Goal: Task Accomplishment & Management: Use online tool/utility

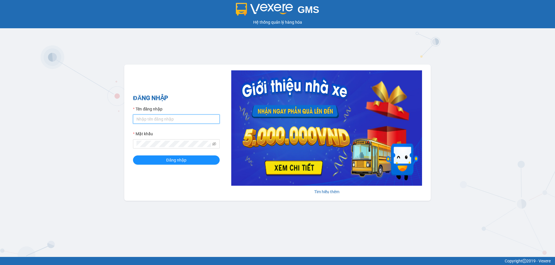
click at [145, 120] on input "Tên đăng nhập" at bounding box center [176, 119] width 87 height 9
click at [133, 156] on button "Đăng nhập" at bounding box center [176, 160] width 87 height 9
drag, startPoint x: 159, startPoint y: 120, endPoint x: 189, endPoint y: 122, distance: 29.8
click at [189, 122] on input "lecuong.apq`Apq12341234" at bounding box center [176, 119] width 87 height 9
drag, startPoint x: 157, startPoint y: 119, endPoint x: 191, endPoint y: 122, distance: 33.4
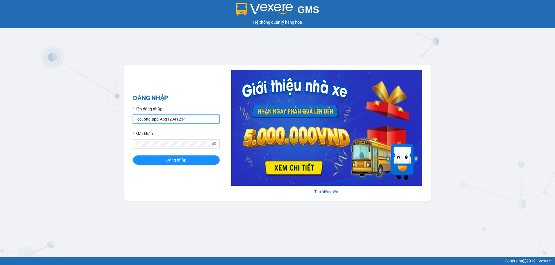
click at [191, 122] on input "lecuong.apq`Apq12341234" at bounding box center [176, 119] width 87 height 9
type input "lecuong.apq"
click at [133, 156] on button "Đăng nhập" at bounding box center [176, 160] width 87 height 9
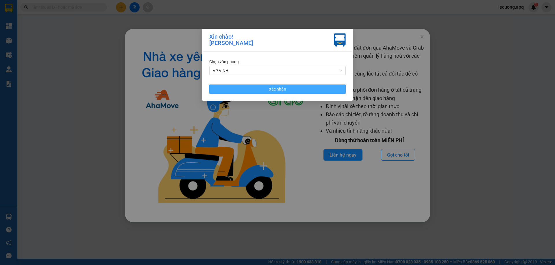
click at [258, 92] on button "Xác nhận" at bounding box center [277, 89] width 136 height 9
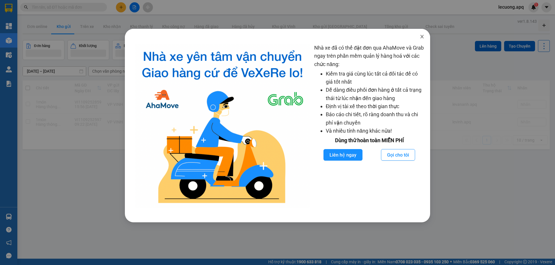
click at [421, 36] on icon "close" at bounding box center [421, 36] width 5 height 5
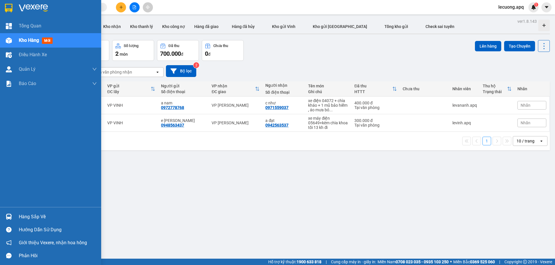
click at [19, 216] on div "Hàng sắp về" at bounding box center [58, 217] width 78 height 9
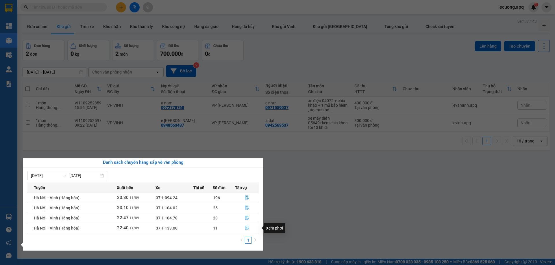
click at [247, 227] on icon "file-done" at bounding box center [247, 228] width 4 height 4
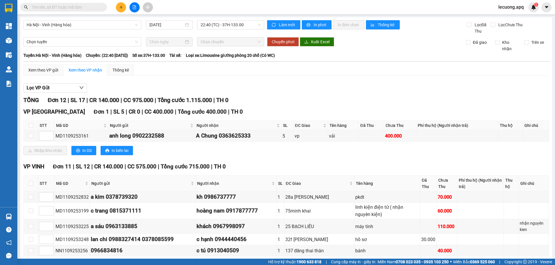
scroll to position [29, 0]
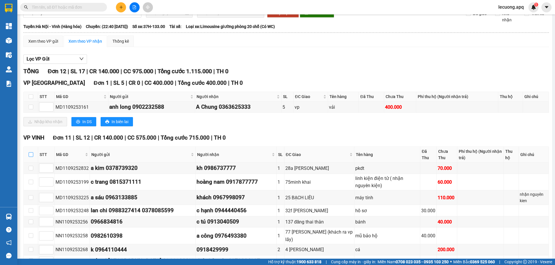
click at [30, 153] on input "checkbox" at bounding box center [31, 155] width 5 height 5
checkbox input "true"
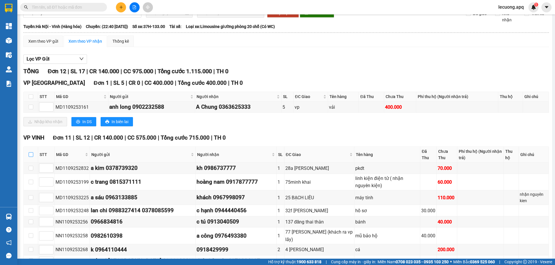
checkbox input "true"
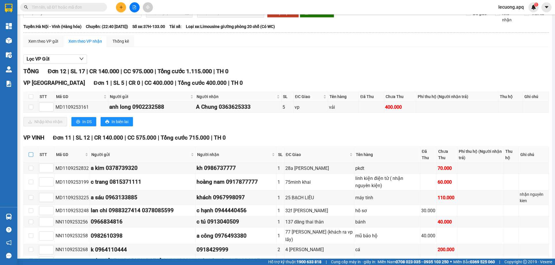
checkbox input "true"
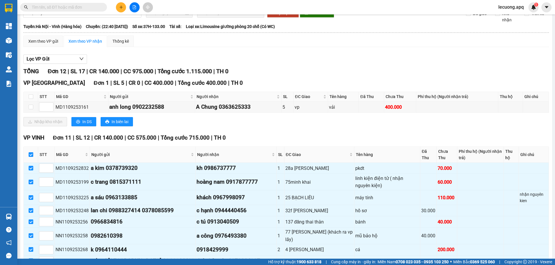
scroll to position [80, 0]
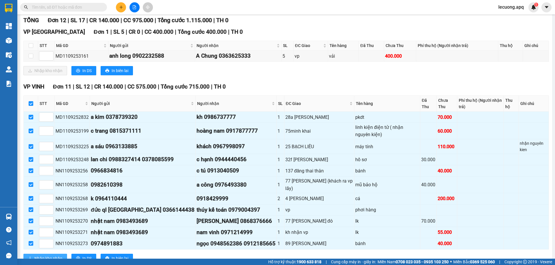
click at [49, 256] on span "Nhập kho nhận" at bounding box center [48, 259] width 28 height 6
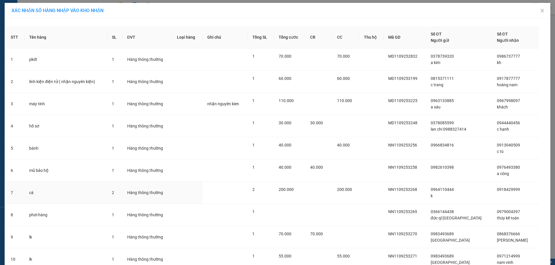
scroll to position [70, 0]
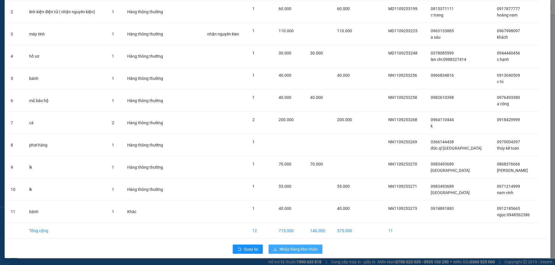
click at [280, 248] on span "Nhập hàng kho nhận" at bounding box center [298, 249] width 38 height 6
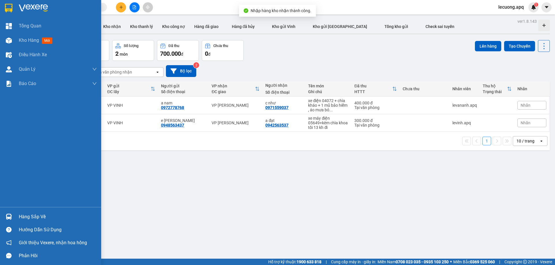
click at [28, 218] on div "Hàng sắp về" at bounding box center [58, 217] width 78 height 9
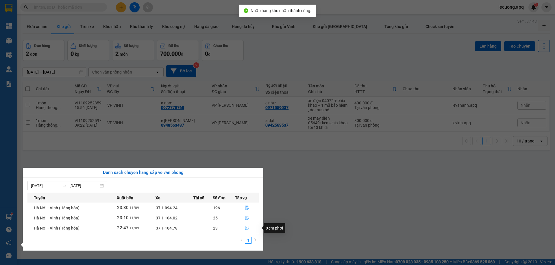
click at [246, 228] on icon "file-done" at bounding box center [246, 228] width 3 height 4
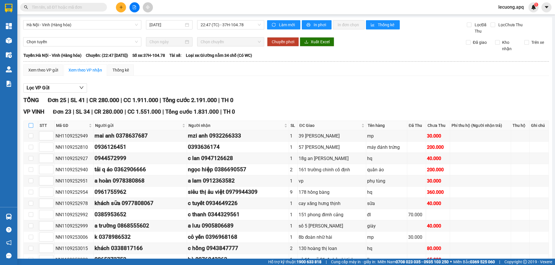
click at [30, 125] on input "checkbox" at bounding box center [31, 125] width 5 height 5
checkbox input "true"
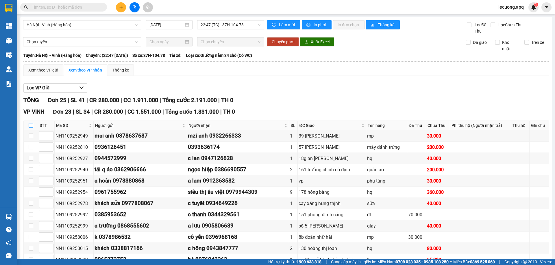
checkbox input "true"
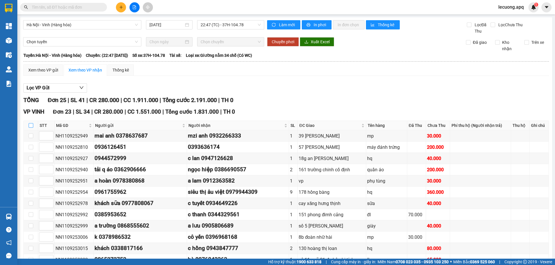
checkbox input "true"
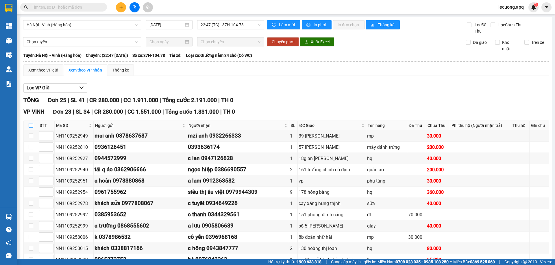
checkbox input "true"
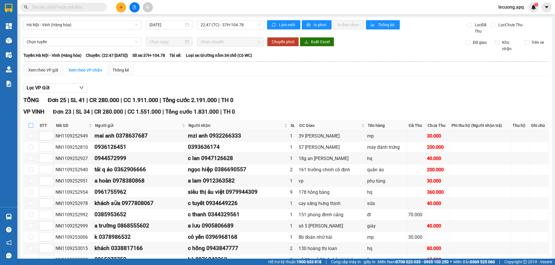
checkbox input "true"
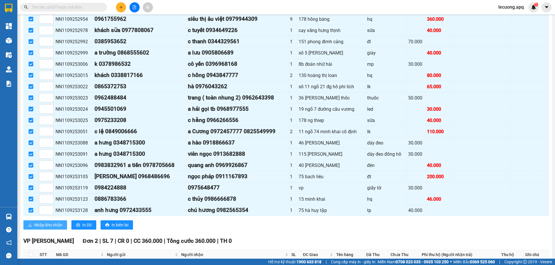
scroll to position [226, 0]
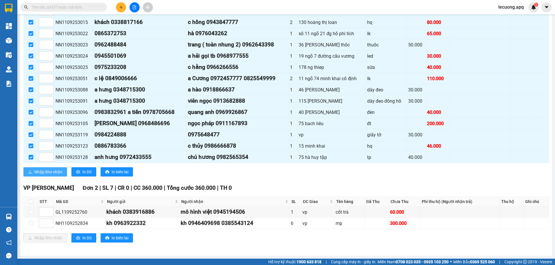
click at [54, 171] on span "Nhập kho nhận" at bounding box center [48, 172] width 28 height 6
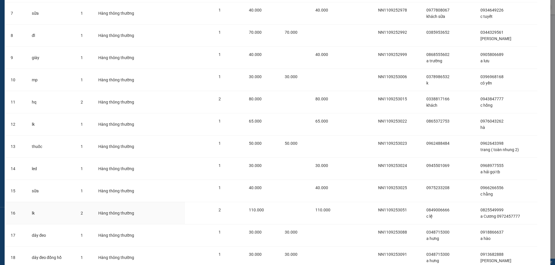
scroll to position [324, 0]
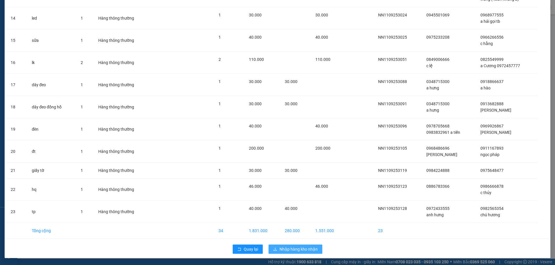
click at [297, 247] on span "Nhập hàng kho nhận" at bounding box center [298, 249] width 38 height 6
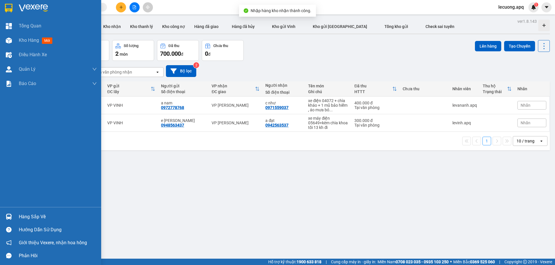
click at [16, 216] on div "Hàng sắp về" at bounding box center [50, 217] width 101 height 13
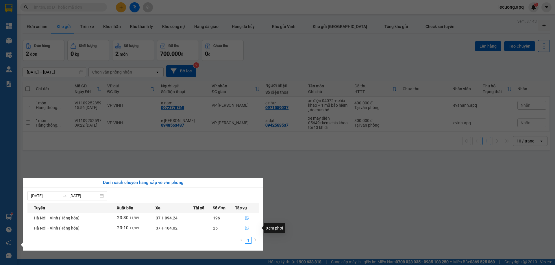
click at [246, 227] on icon "file-done" at bounding box center [246, 228] width 3 height 4
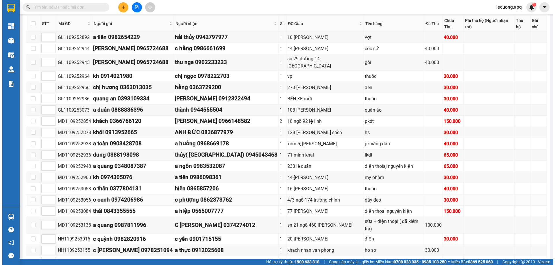
scroll to position [38, 0]
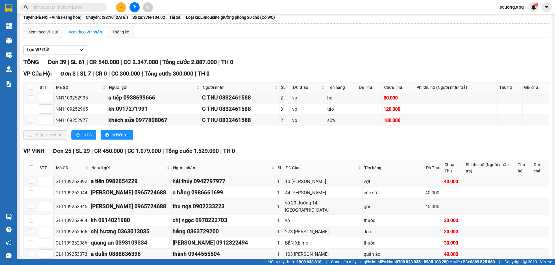
click at [30, 166] on input "checkbox" at bounding box center [31, 168] width 5 height 5
checkbox input "true"
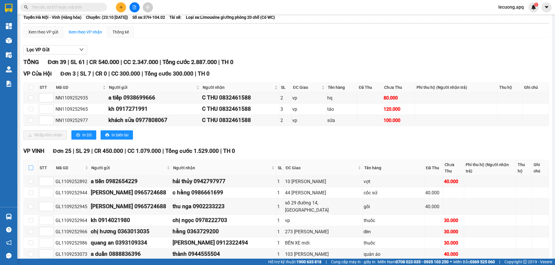
checkbox input "true"
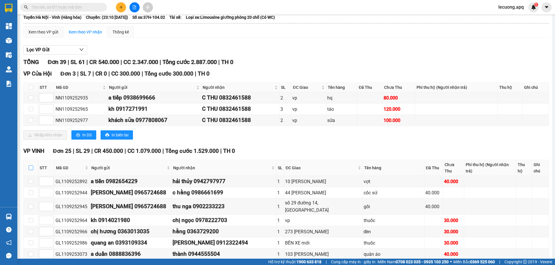
checkbox input "true"
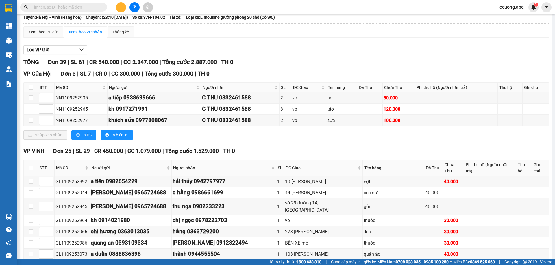
checkbox input "true"
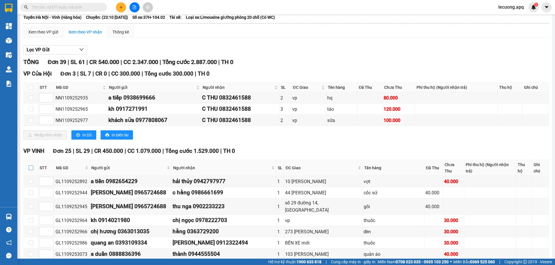
checkbox input "true"
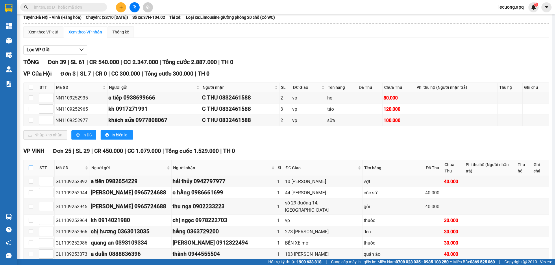
checkbox input "true"
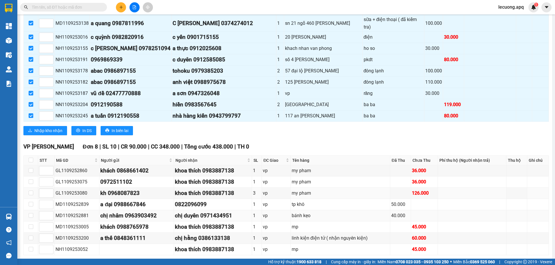
scroll to position [414, 0]
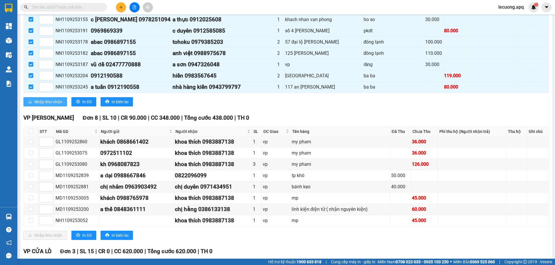
click at [54, 97] on button "Nhập kho nhận" at bounding box center [45, 101] width 44 height 9
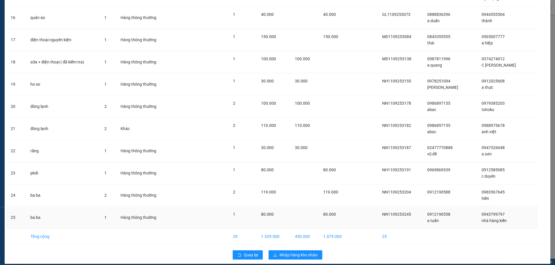
scroll to position [381, 0]
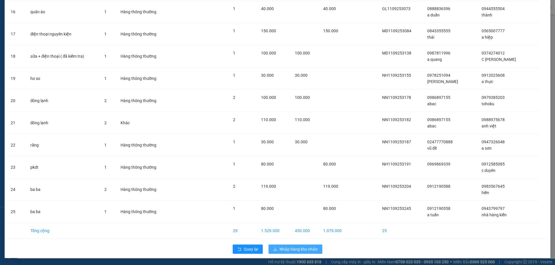
click at [273, 249] on icon "download" at bounding box center [275, 250] width 4 height 4
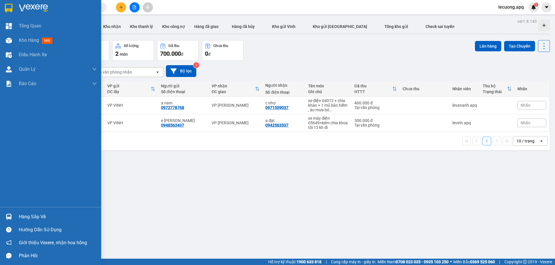
drag, startPoint x: 12, startPoint y: 216, endPoint x: 17, endPoint y: 213, distance: 5.9
click at [15, 214] on div "Hàng sắp về" at bounding box center [50, 217] width 101 height 13
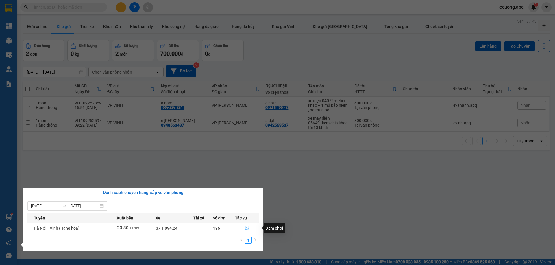
click at [246, 227] on icon "file-done" at bounding box center [246, 228] width 3 height 4
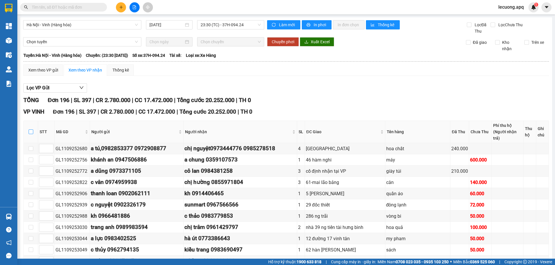
click at [31, 130] on input "checkbox" at bounding box center [31, 132] width 5 height 5
checkbox input "true"
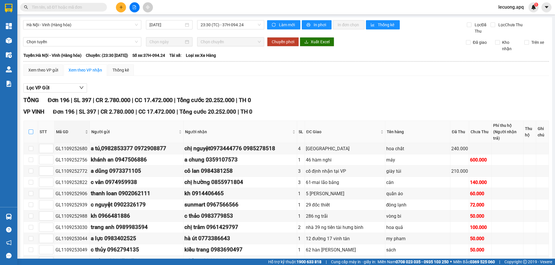
checkbox input "true"
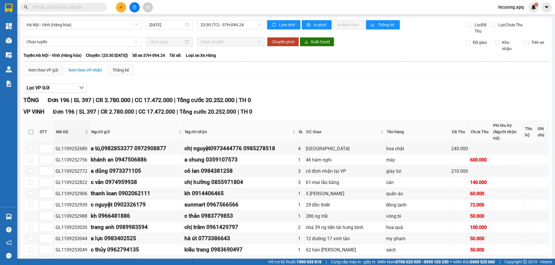
checkbox input "true"
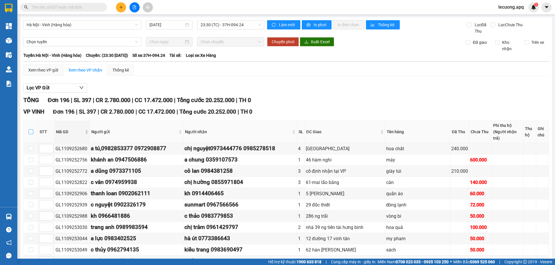
checkbox input "true"
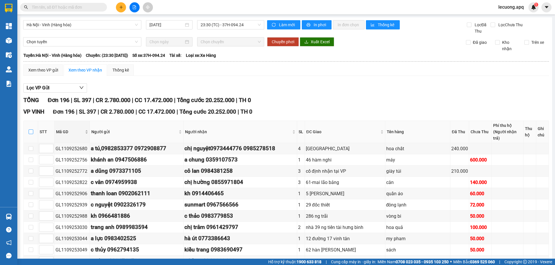
checkbox input "true"
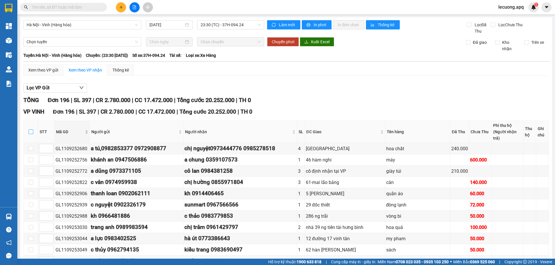
checkbox input "true"
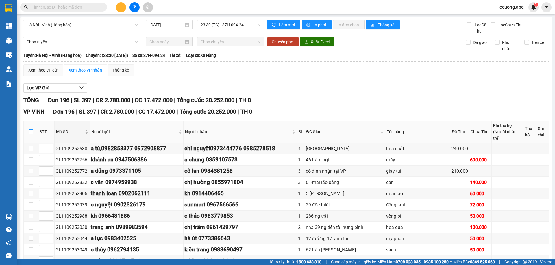
checkbox input "true"
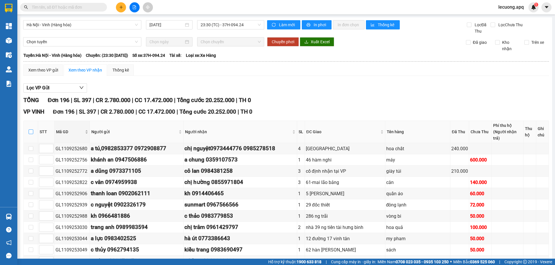
checkbox input "true"
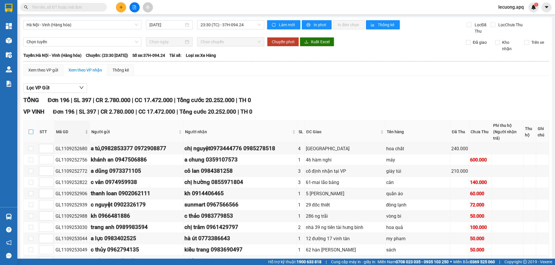
checkbox input "true"
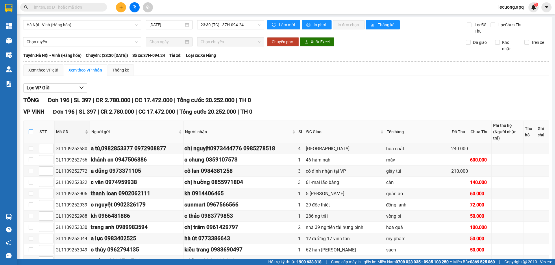
checkbox input "true"
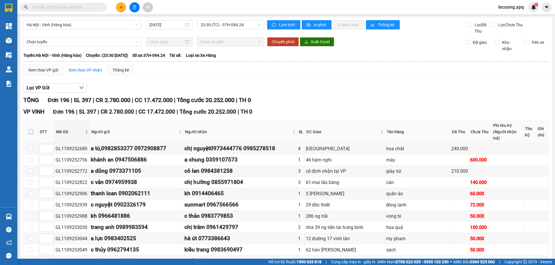
checkbox input "true"
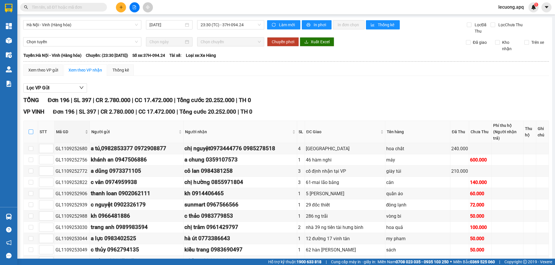
checkbox input "true"
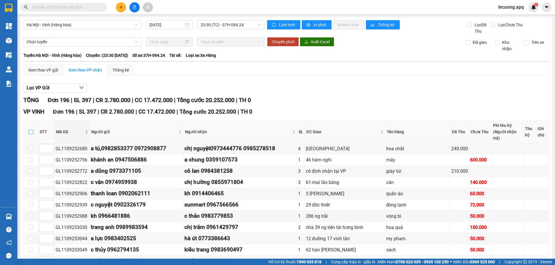
checkbox input "true"
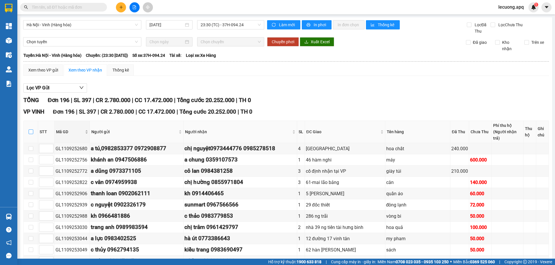
checkbox input "true"
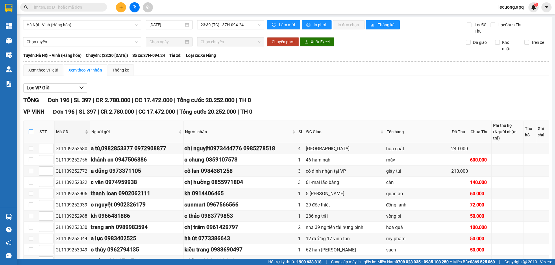
checkbox input "true"
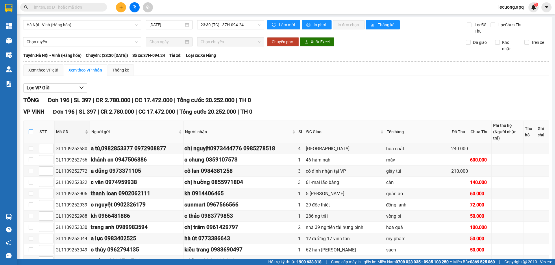
checkbox input "true"
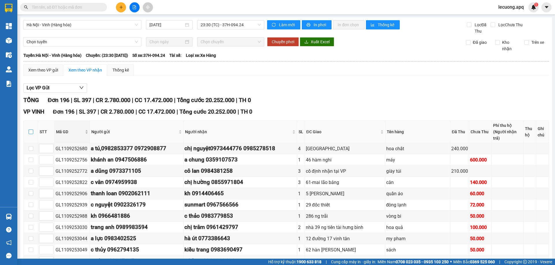
checkbox input "true"
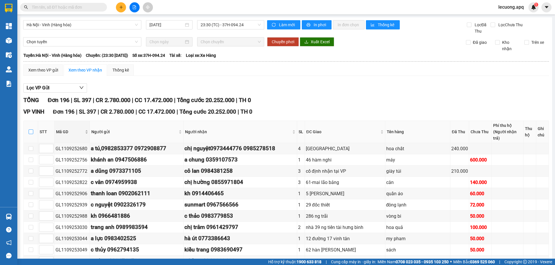
checkbox input "true"
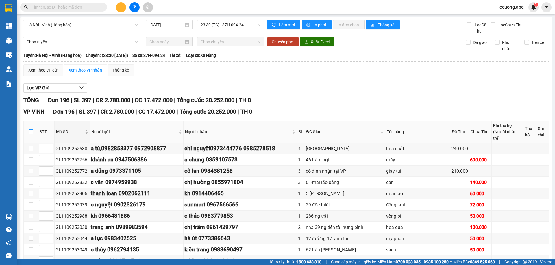
checkbox input "true"
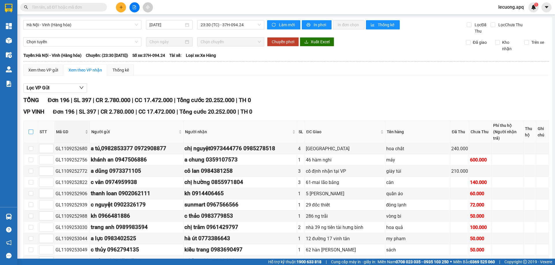
checkbox input "true"
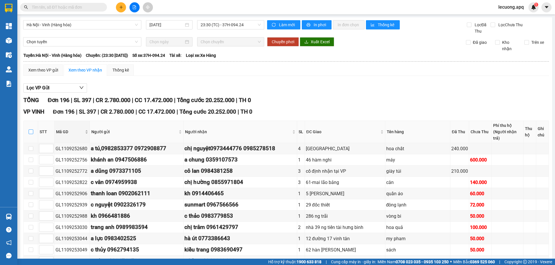
checkbox input "true"
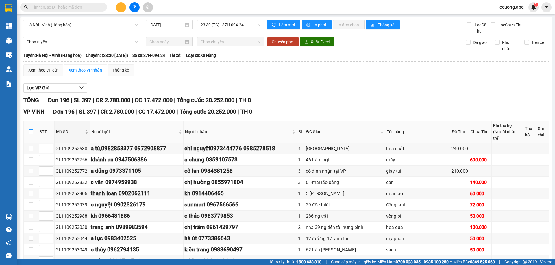
checkbox input "true"
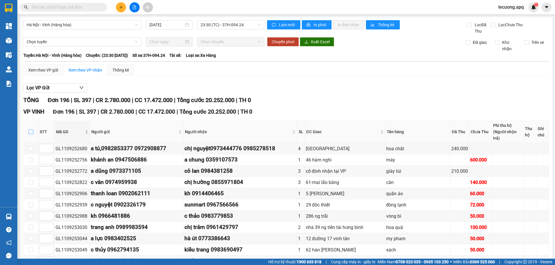
checkbox input "true"
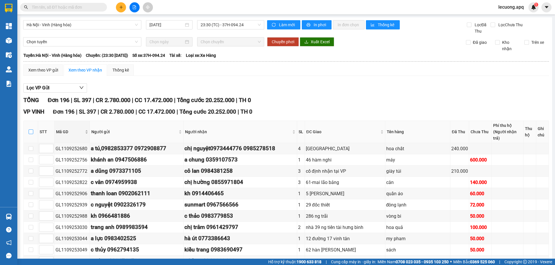
checkbox input "true"
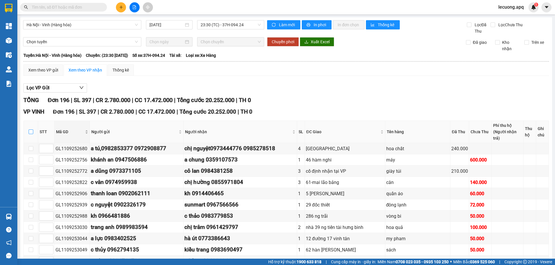
checkbox input "true"
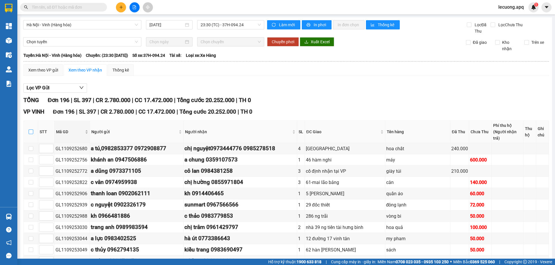
checkbox input "true"
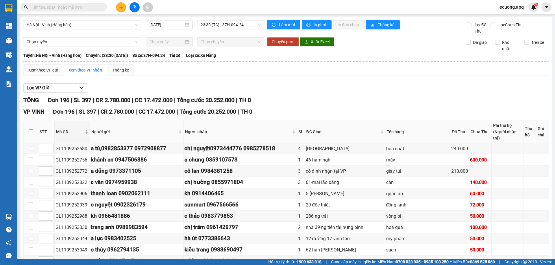
checkbox input "true"
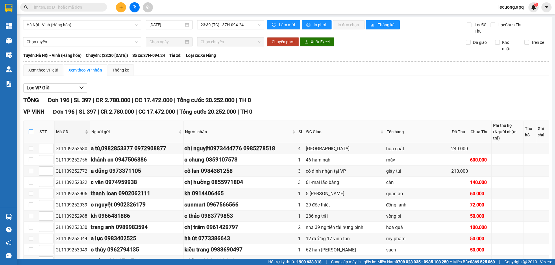
checkbox input "true"
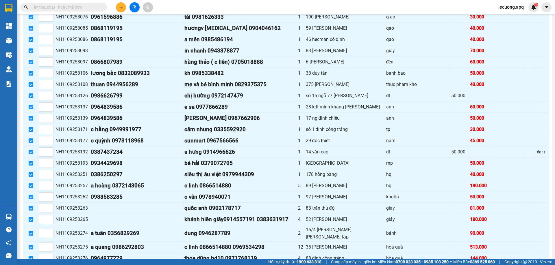
scroll to position [2174, 0]
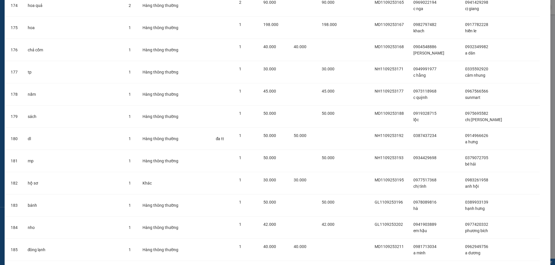
scroll to position [4172, 0]
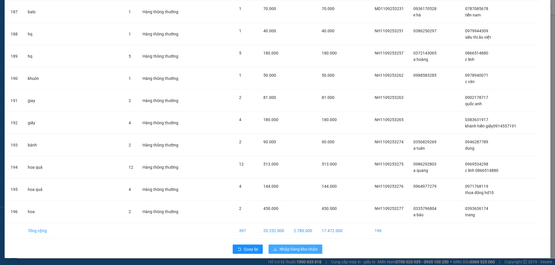
click at [286, 250] on span "Nhập hàng kho nhận" at bounding box center [298, 249] width 38 height 6
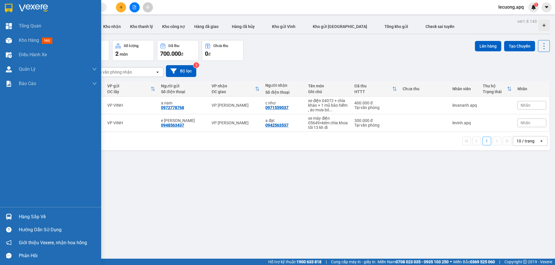
click at [21, 213] on div "Hàng sắp về" at bounding box center [58, 217] width 78 height 9
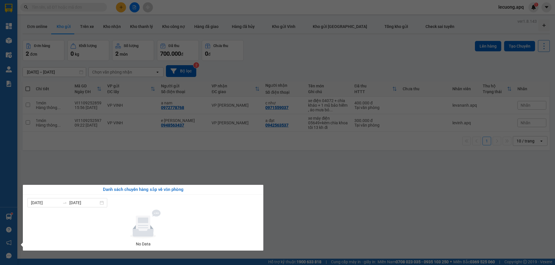
click at [259, 172] on section "Kết quả tìm kiếm ( 0 ) Bộ lọc No Data lecuong.apq 1 Tổng Quan Kho hàng mới Điều…" at bounding box center [277, 132] width 555 height 265
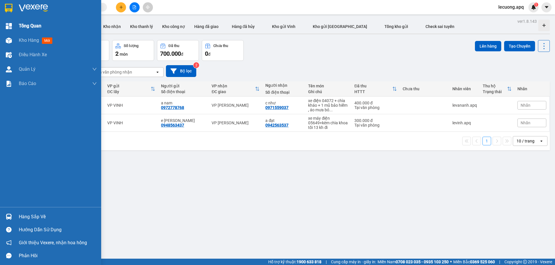
click at [14, 25] on div "Tổng Quan" at bounding box center [50, 26] width 101 height 14
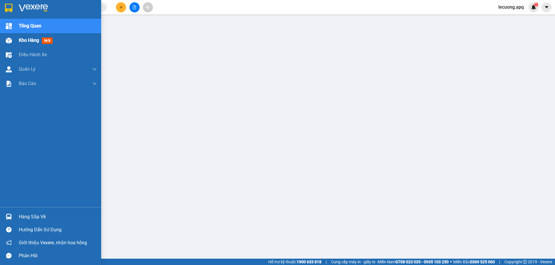
click at [36, 44] on div "Kho hàng mới" at bounding box center [37, 40] width 36 height 7
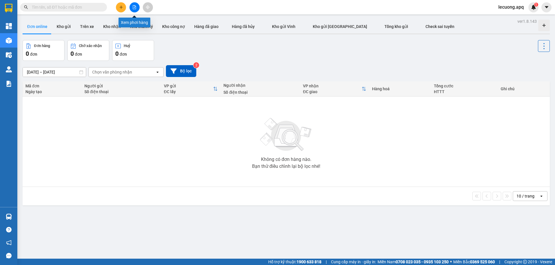
click at [135, 8] on icon "file-add" at bounding box center [134, 7] width 4 height 4
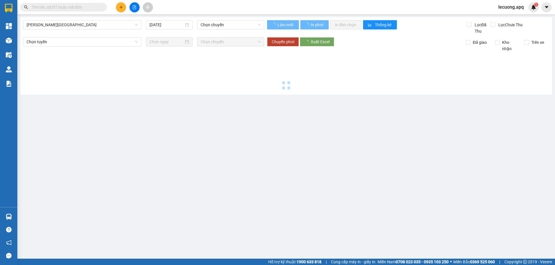
type input "[DATE]"
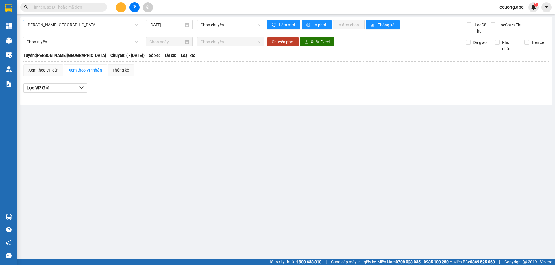
click at [65, 26] on span "Gia Lâm - Mỹ Đình" at bounding box center [82, 25] width 111 height 9
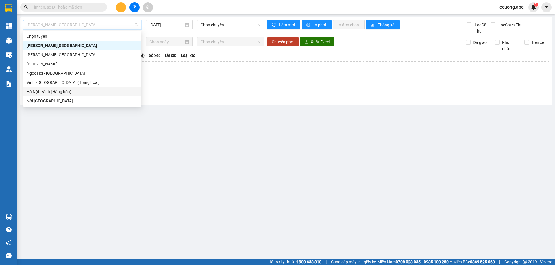
click at [64, 91] on div "Hà Nội - Vinh (Hàng hóa)" at bounding box center [82, 92] width 111 height 6
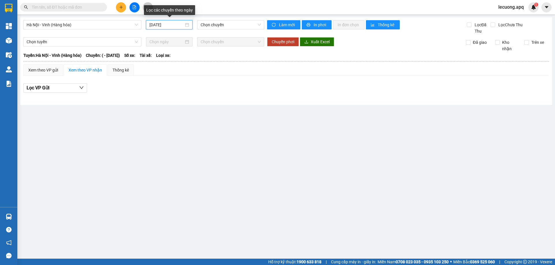
click at [162, 25] on input "[DATE]" at bounding box center [166, 25] width 34 height 6
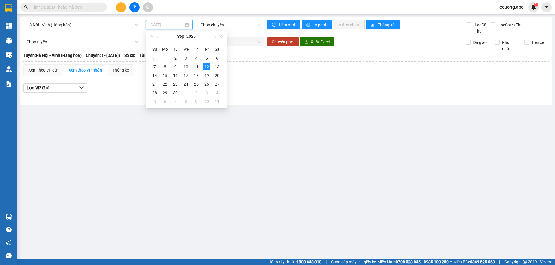
click at [194, 66] on div "11" at bounding box center [196, 67] width 7 height 7
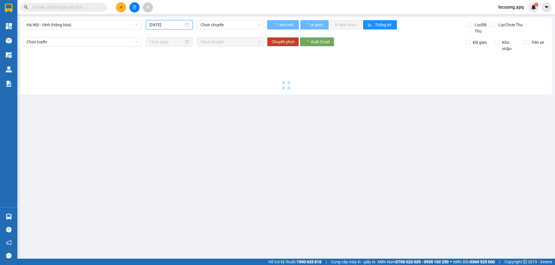
type input "[DATE]"
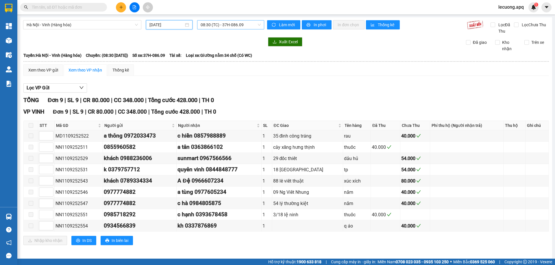
click at [207, 26] on span "08:30 (TC) - 37H-086.09" at bounding box center [230, 25] width 60 height 9
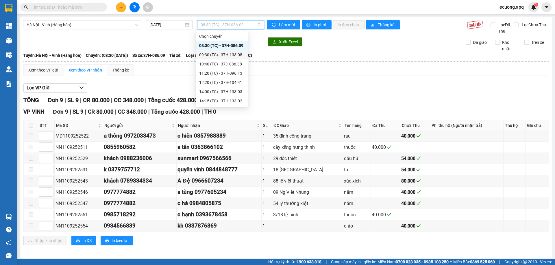
scroll to position [102, 0]
click at [229, 102] on div "23:30 (TC) - 37H-094.24" at bounding box center [221, 101] width 45 height 6
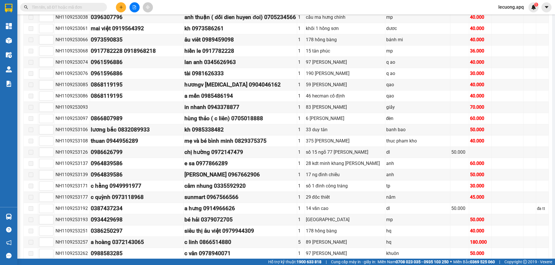
scroll to position [2167, 0]
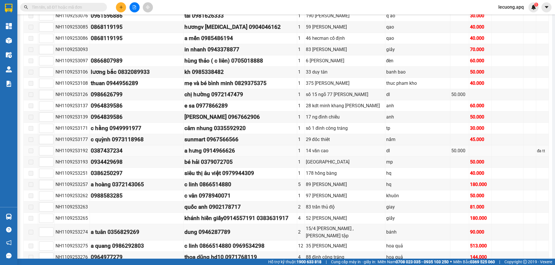
click at [274, 147] on div "a hưng 0914966626" at bounding box center [240, 151] width 112 height 9
click at [268, 169] on div "siêu thị âu việt 0979944309" at bounding box center [240, 173] width 112 height 9
click at [270, 158] on div "bé hải 0379072705" at bounding box center [240, 162] width 112 height 9
click at [272, 147] on div "a hưng 0914966626" at bounding box center [240, 151] width 112 height 9
click at [274, 135] on div "sunmart 0967566566" at bounding box center [240, 139] width 112 height 9
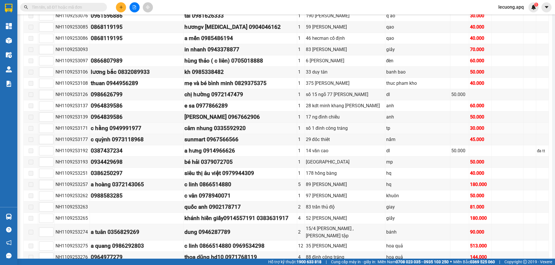
click at [277, 124] on div "câm nhung 0335592920" at bounding box center [240, 128] width 112 height 9
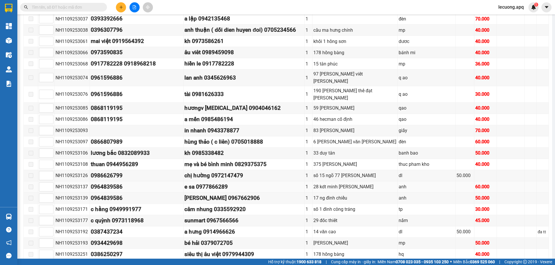
click at [278, 101] on td "e sa 0977866289" at bounding box center [240, 106] width 114 height 11
drag, startPoint x: 276, startPoint y: 62, endPoint x: 277, endPoint y: 52, distance: 9.6
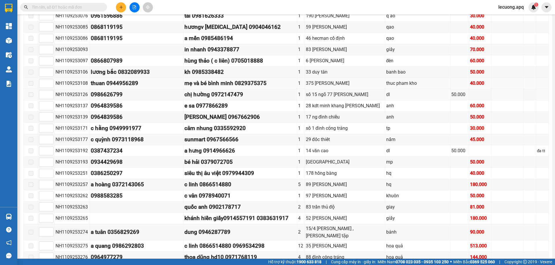
click at [276, 90] on div "chị hường 0972147479" at bounding box center [240, 94] width 112 height 9
drag, startPoint x: 277, startPoint y: 52, endPoint x: 277, endPoint y: 49, distance: 3.2
click at [277, 79] on div "mẹ và bé bình minh 0829375375" at bounding box center [240, 83] width 112 height 9
click at [278, 67] on td "kh 0985338482" at bounding box center [240, 72] width 114 height 11
click at [277, 57] on div "hùng thảo ( c liên) 0705018888" at bounding box center [240, 61] width 112 height 9
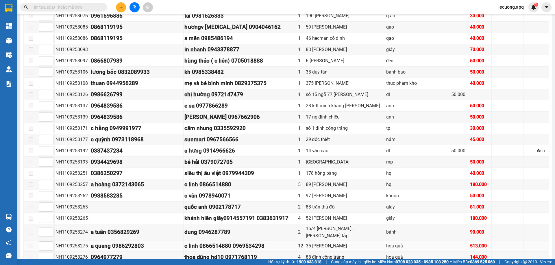
click at [275, 242] on div "c linh 0866514880 0969534298" at bounding box center [240, 246] width 112 height 9
click at [270, 228] on div "dung 0946287789" at bounding box center [240, 232] width 112 height 9
click at [267, 214] on div "khánh hiền giấy0914557191 0383631917" at bounding box center [240, 218] width 112 height 9
click at [266, 203] on div "quốc anh 0902178717" at bounding box center [240, 207] width 112 height 9
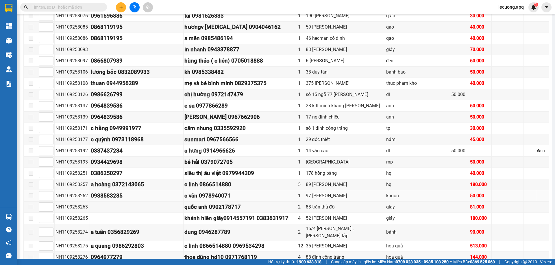
click at [266, 192] on div "c vân 0978940071" at bounding box center [240, 196] width 112 height 9
click at [265, 181] on div "c linh 0866514880" at bounding box center [240, 185] width 112 height 9
click at [265, 169] on div "siêu thị âu việt 0979944309" at bounding box center [240, 173] width 112 height 9
click at [266, 147] on div "a hưng 0914966626" at bounding box center [240, 151] width 112 height 9
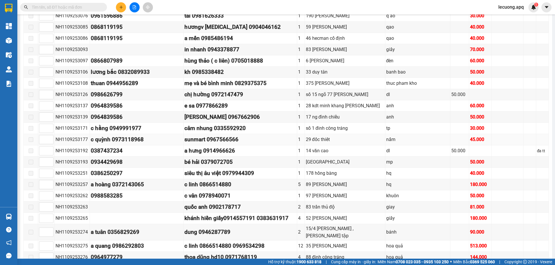
click at [266, 135] on div "sunmart 0967566566" at bounding box center [240, 139] width 112 height 9
click at [258, 124] on div "câm nhung 0335592920" at bounding box center [240, 128] width 112 height 9
click at [260, 113] on div "mạnh cường 0967662906" at bounding box center [240, 117] width 112 height 9
click at [260, 102] on div "e sa 0977866289" at bounding box center [240, 106] width 112 height 9
click at [259, 90] on div "chị hường 0972147479" at bounding box center [240, 94] width 112 height 9
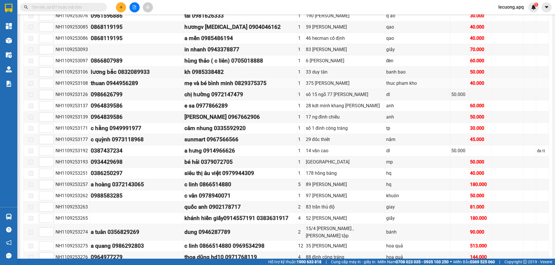
click at [259, 79] on div "mẹ và bé bình minh 0829375375" at bounding box center [240, 83] width 112 height 9
click at [257, 68] on div "kh 0985338482" at bounding box center [240, 72] width 112 height 9
click at [258, 57] on div "hùng thảo ( c liên) 0705018888" at bounding box center [240, 61] width 112 height 9
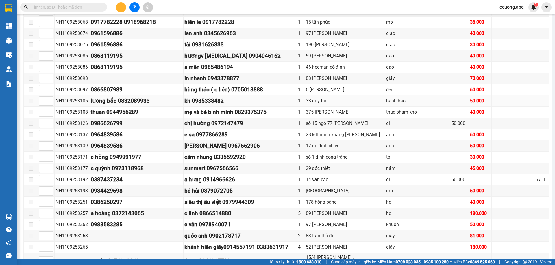
click at [268, 97] on div "kh 0985338482" at bounding box center [240, 101] width 112 height 9
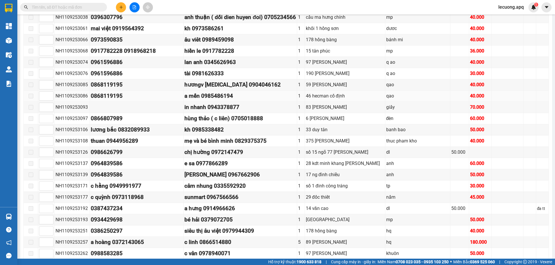
click at [201, 92] on div "a mến 0985486194" at bounding box center [240, 96] width 112 height 9
click at [183, 91] on td "a mến 0985486194" at bounding box center [240, 96] width 114 height 11
click at [183, 79] on td "0868119195" at bounding box center [137, 84] width 94 height 11
click at [201, 81] on div "hươngv inh 0904046162" at bounding box center [240, 85] width 112 height 9
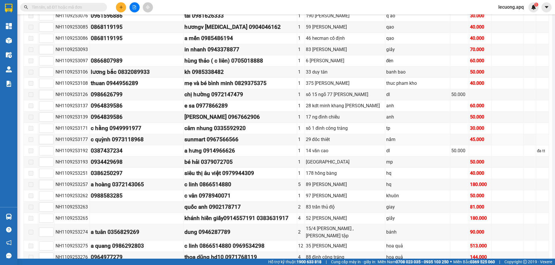
scroll to position [2174, 0]
